Goal: Task Accomplishment & Management: Complete application form

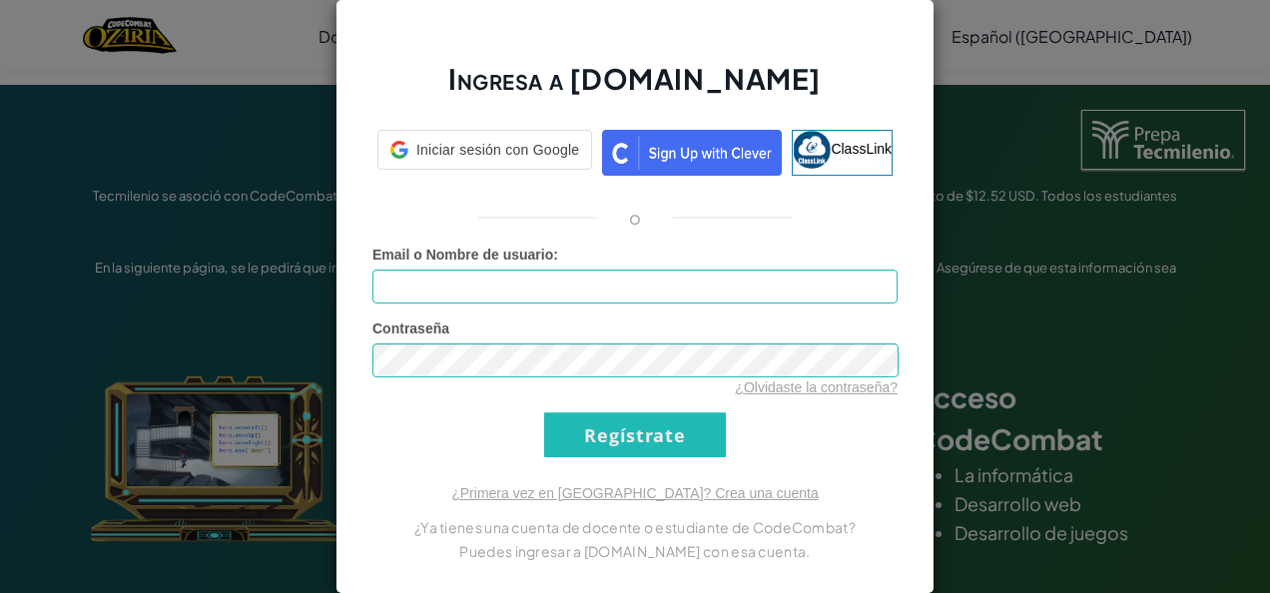
type input "[EMAIL_ADDRESS][DOMAIN_NAME]"
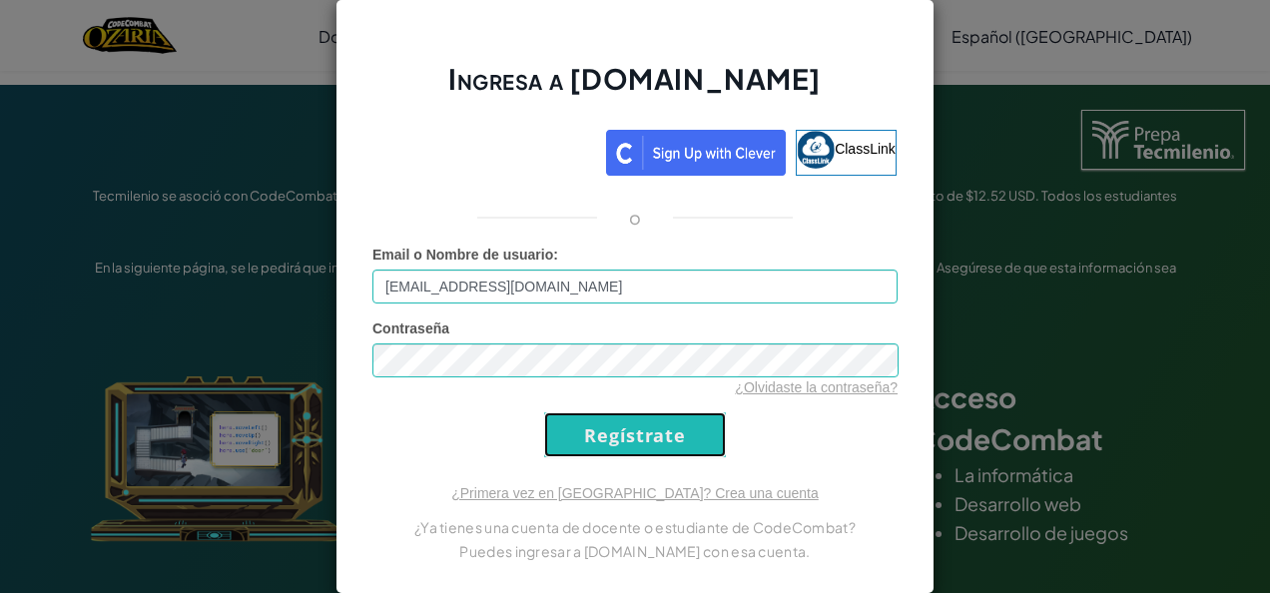
click at [620, 439] on input "Regístrate" at bounding box center [635, 434] width 182 height 45
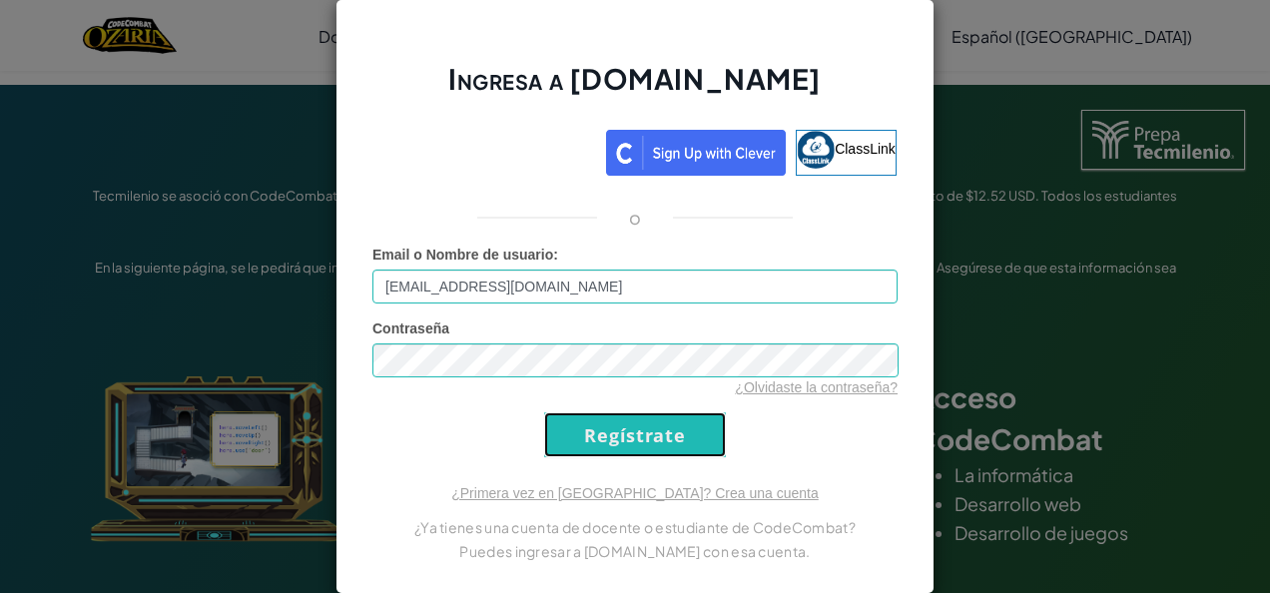
click at [621, 441] on input "Regístrate" at bounding box center [635, 434] width 182 height 45
click at [629, 447] on input "Regístrate" at bounding box center [635, 434] width 182 height 45
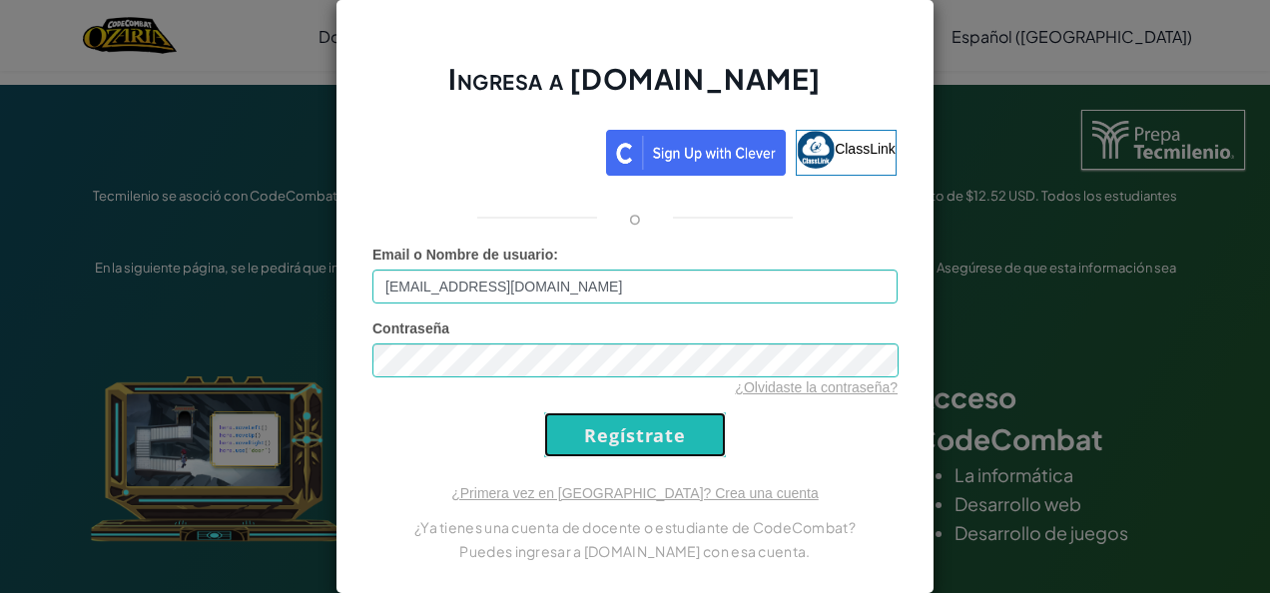
click at [632, 437] on input "Regístrate" at bounding box center [635, 434] width 182 height 45
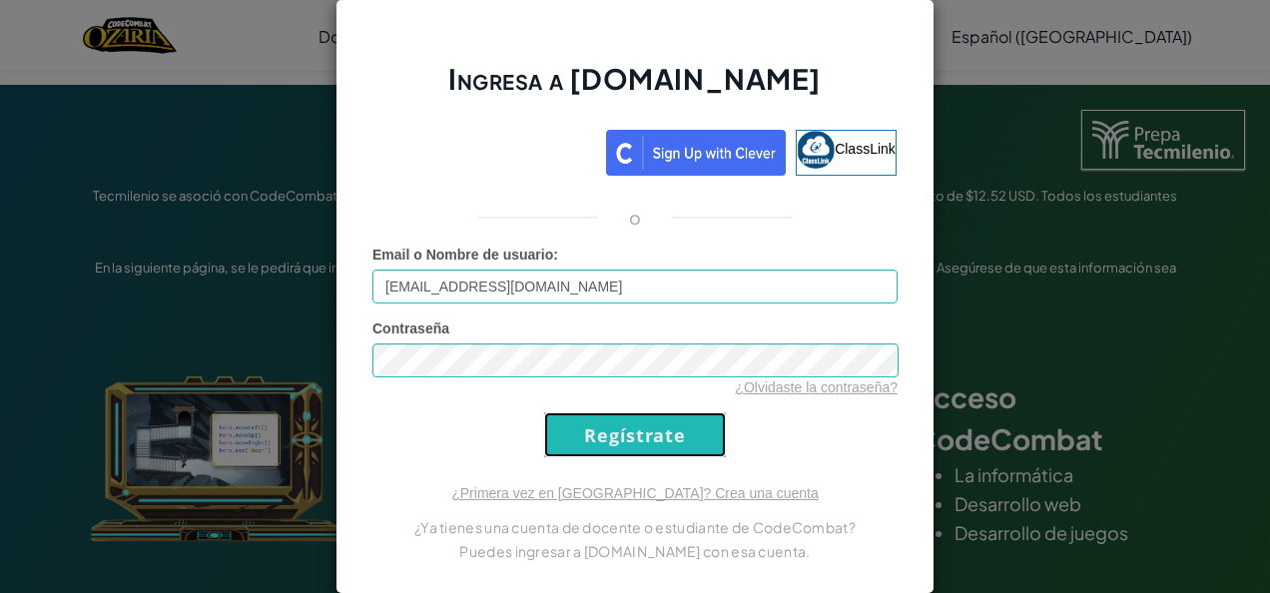
click at [632, 437] on input "Regístrate" at bounding box center [635, 434] width 182 height 45
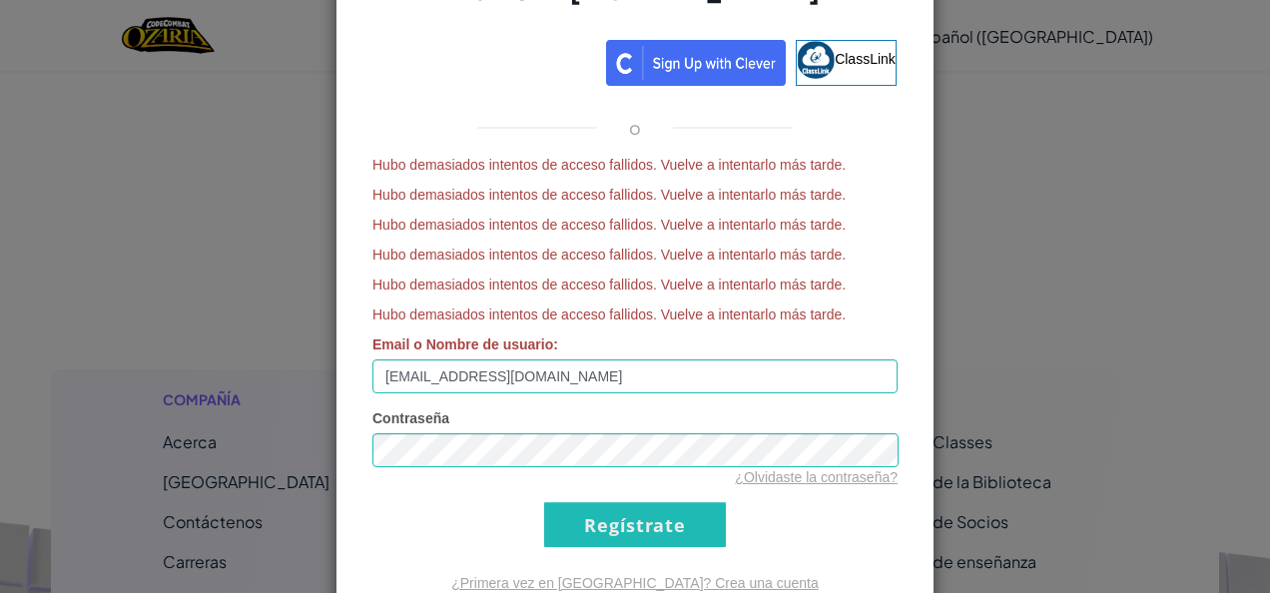
click at [885, 256] on span "Hubo demasiados intentos de acceso fallidos. Vuelve a intentarlo más tarde." at bounding box center [634, 255] width 525 height 20
